Goal: Complete application form

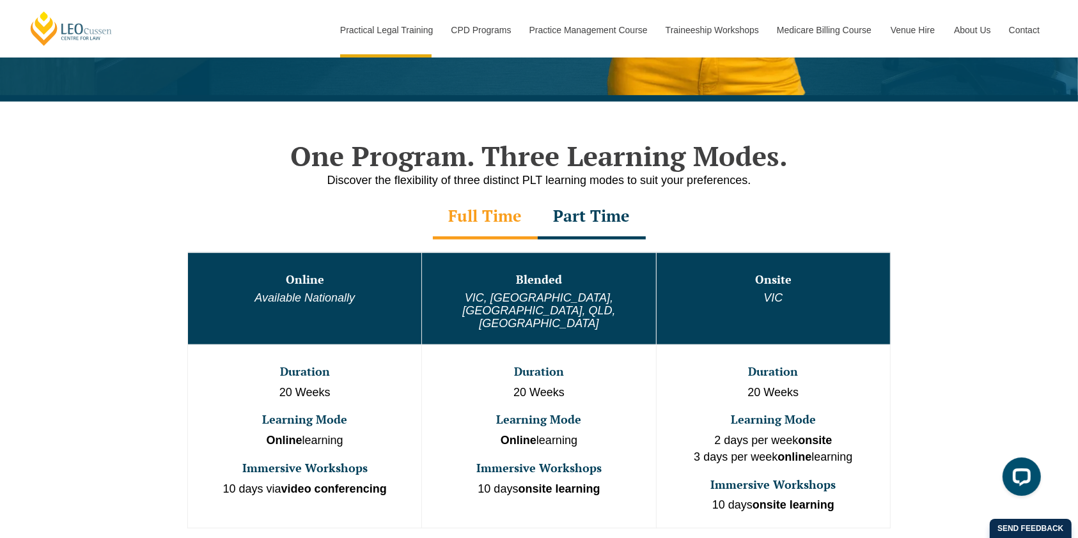
scroll to position [256, 0]
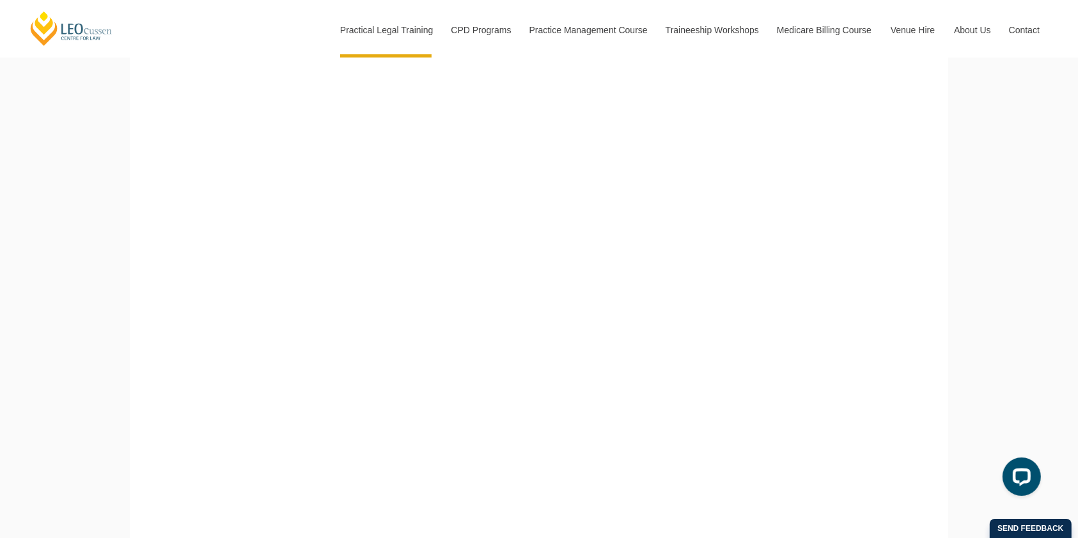
scroll to position [511, 0]
